Goal: Information Seeking & Learning: Learn about a topic

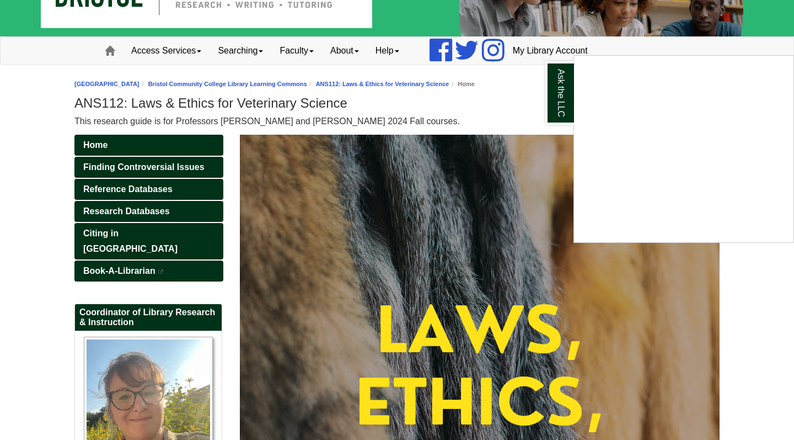
scroll to position [49, 0]
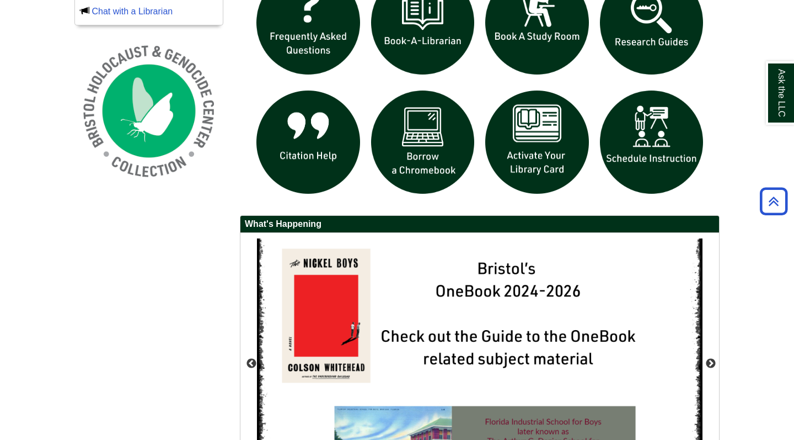
scroll to position [817, 0]
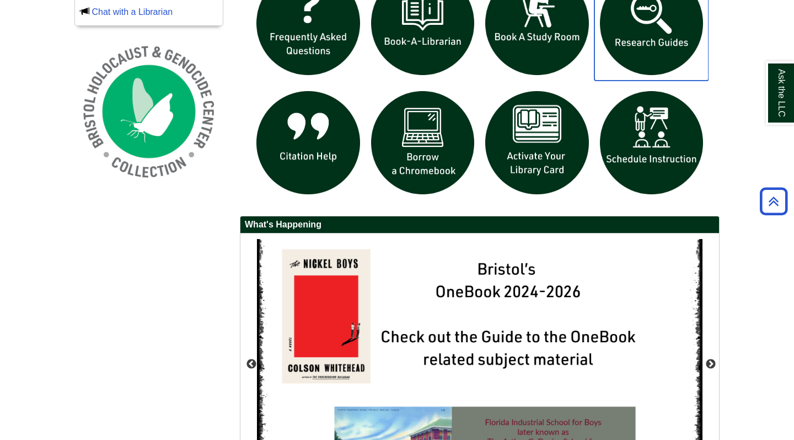
click at [671, 48] on img "slideshow" at bounding box center [652, 23] width 115 height 115
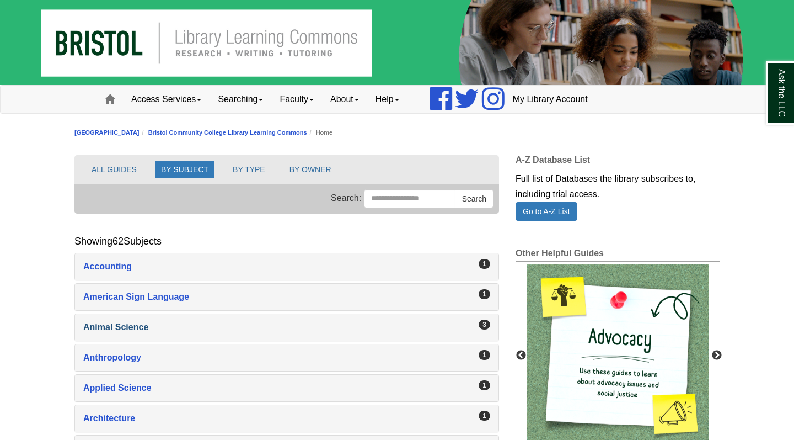
click at [129, 325] on div "Animal Science , 3 guides" at bounding box center [286, 326] width 407 height 15
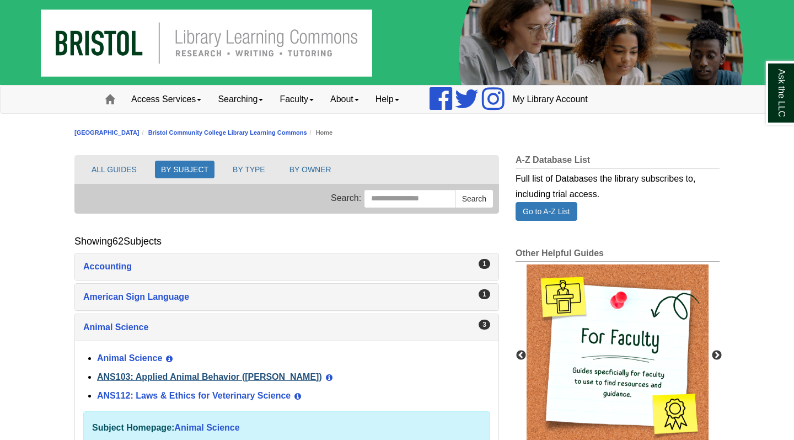
click at [207, 375] on link "ANS103: Applied Animal Behavior ([PERSON_NAME])" at bounding box center [209, 376] width 225 height 9
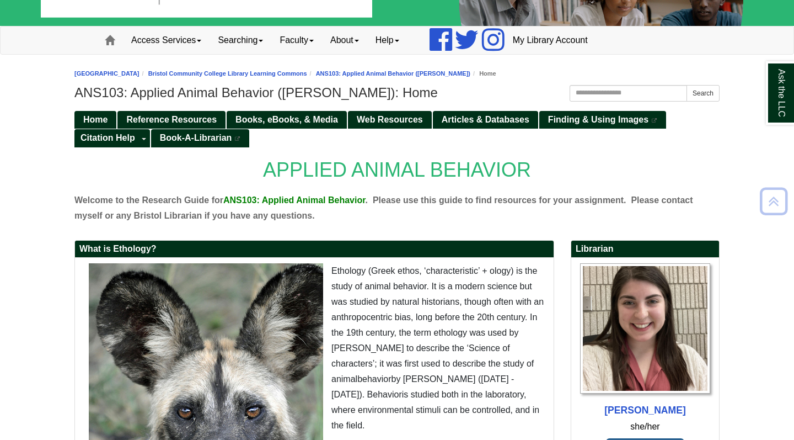
scroll to position [57, 0]
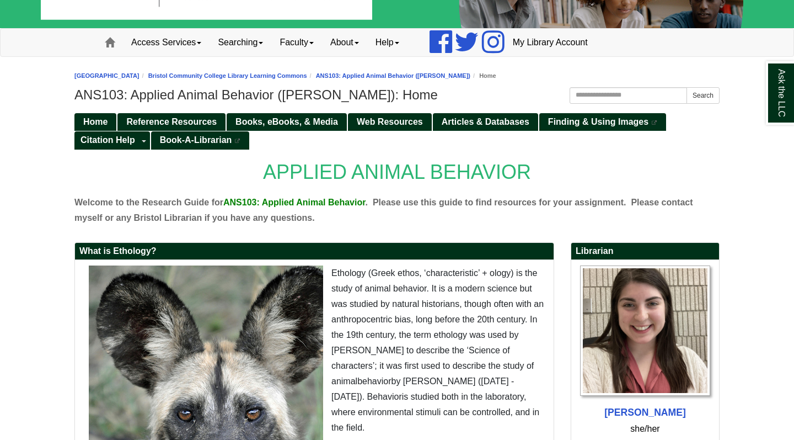
click at [461, 132] on ul "Home Reference Resources Books, eBooks, & Media Web Resources Articles & Databa…" at bounding box center [396, 131] width 645 height 38
click at [461, 124] on span "Articles & Databases" at bounding box center [486, 121] width 88 height 9
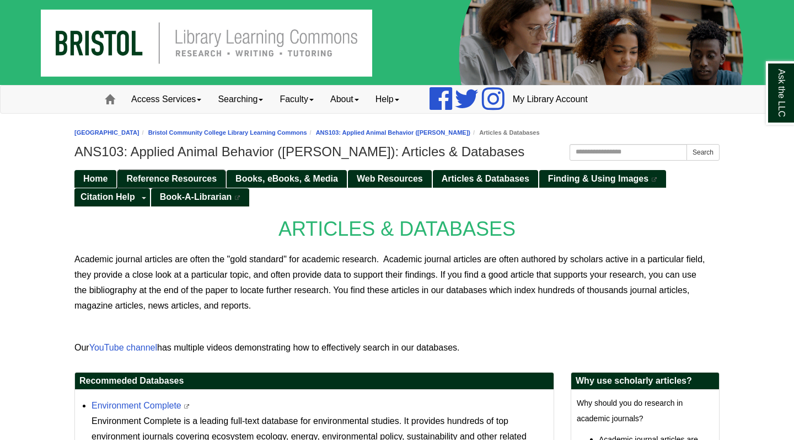
click at [207, 178] on span "Reference Resources" at bounding box center [171, 178] width 90 height 9
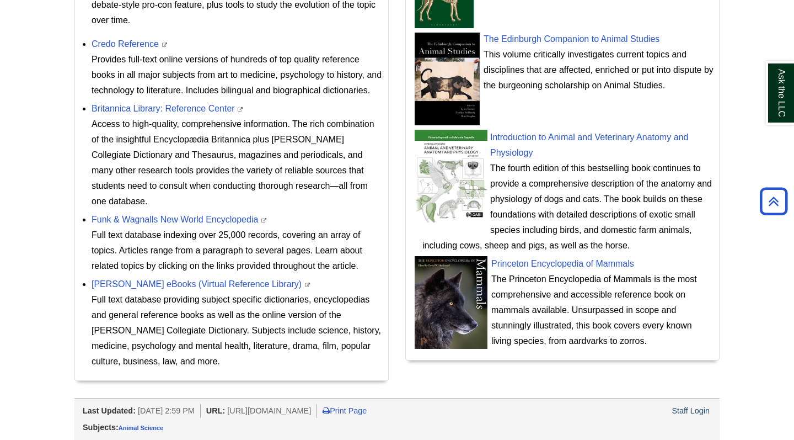
scroll to position [526, 0]
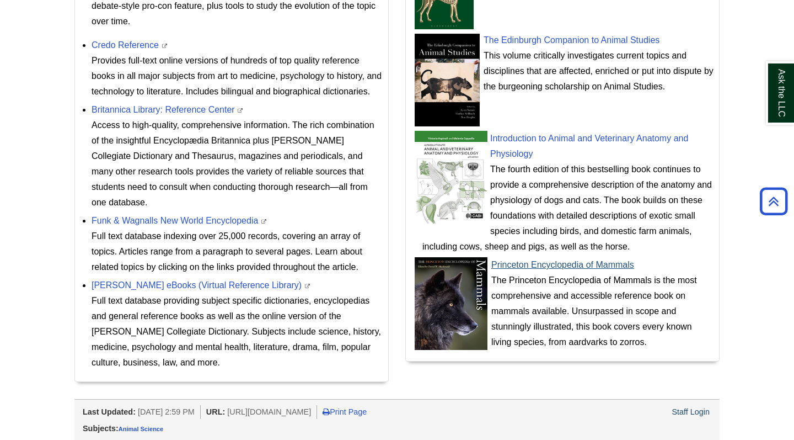
click at [474, 298] on img at bounding box center [451, 303] width 74 height 93
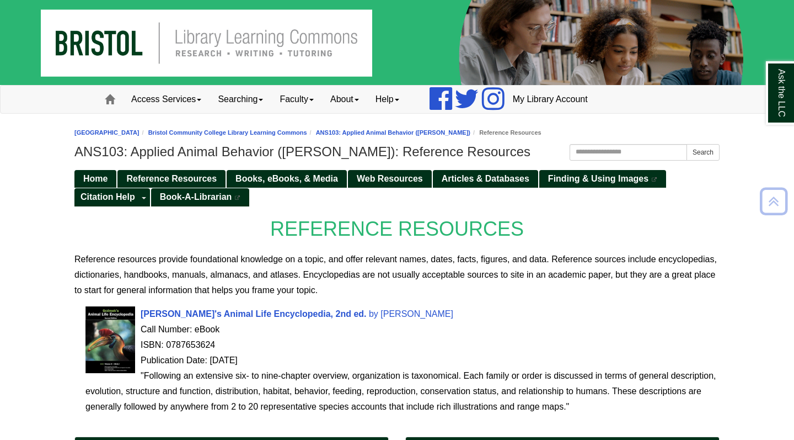
scroll to position [0, 0]
